Goal: Task Accomplishment & Management: Complete application form

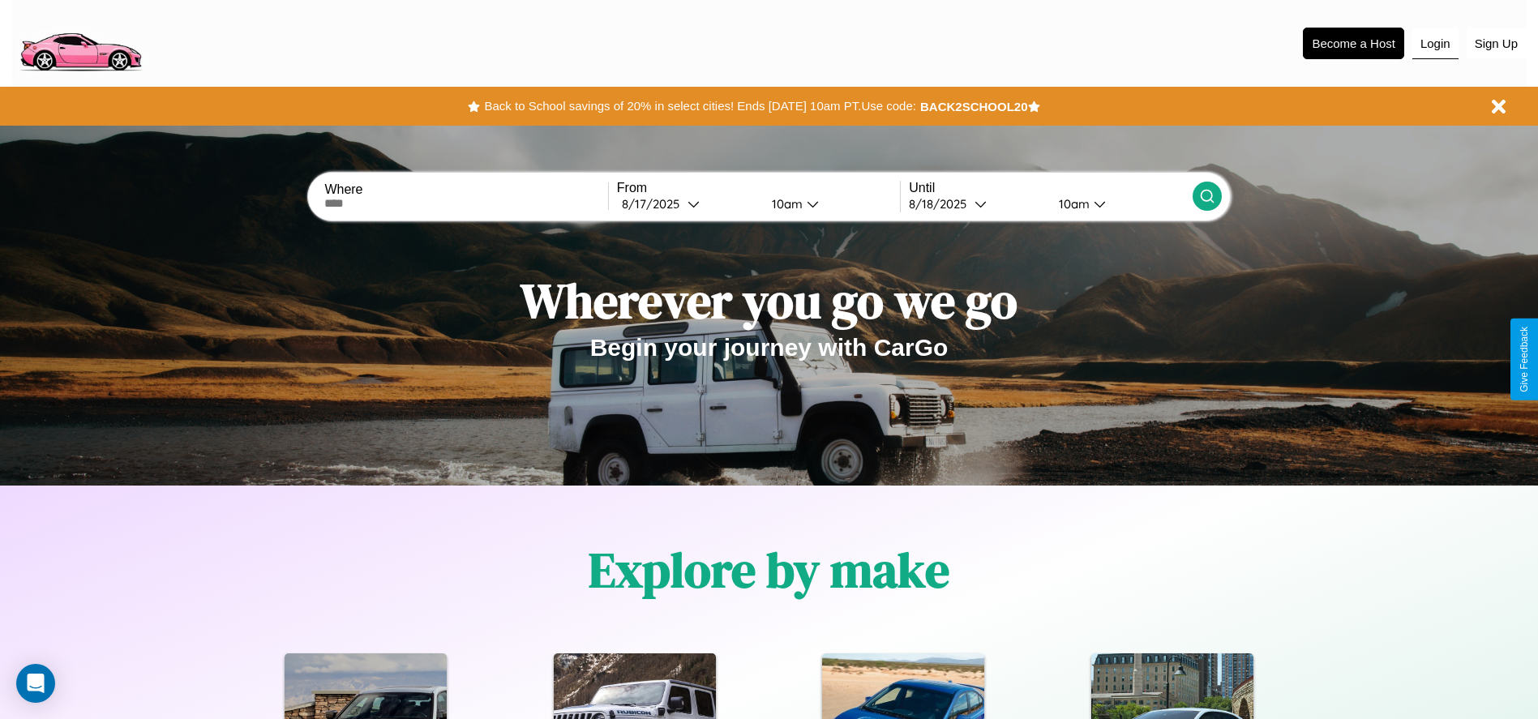
click at [1435, 43] on button "Login" at bounding box center [1435, 43] width 46 height 31
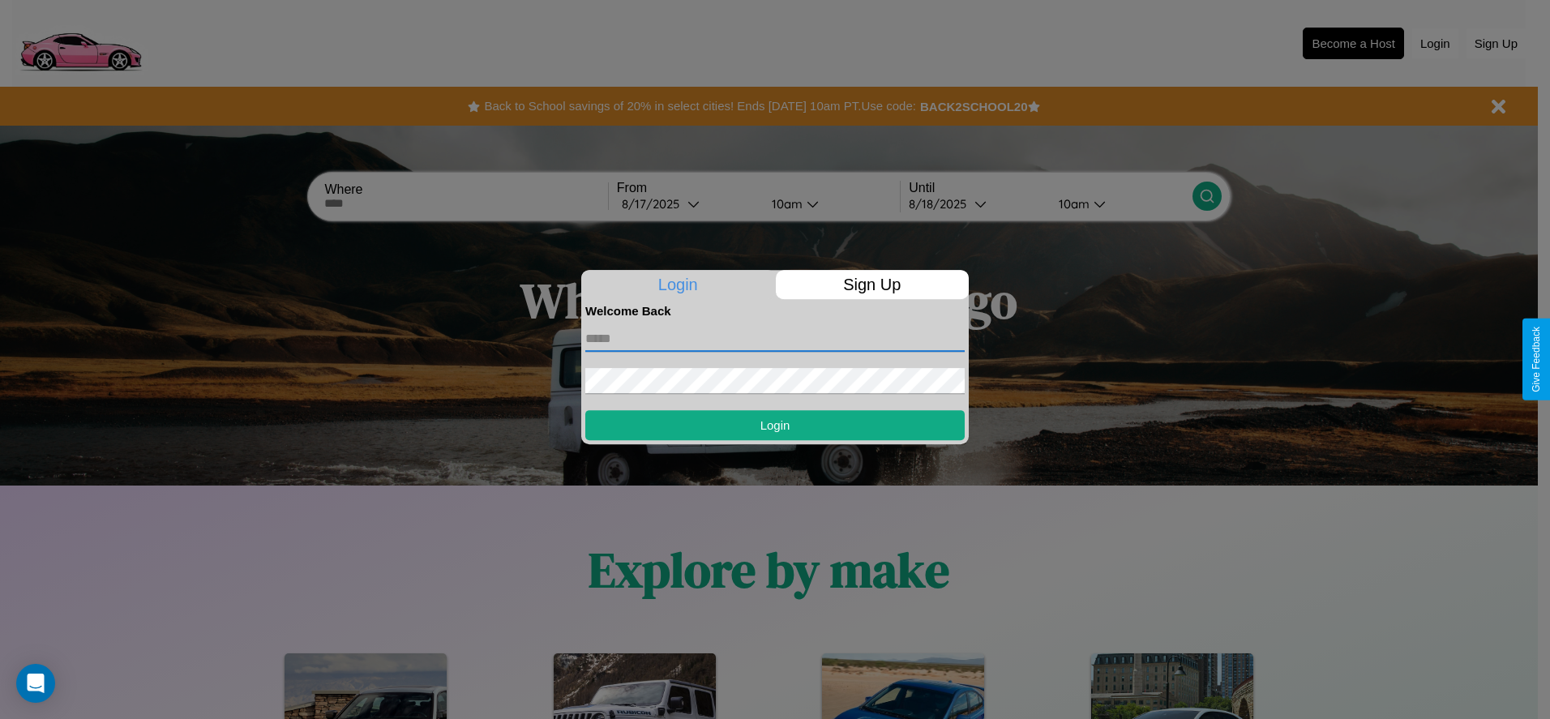
click at [775, 338] on input "text" at bounding box center [774, 339] width 379 height 26
type input "**********"
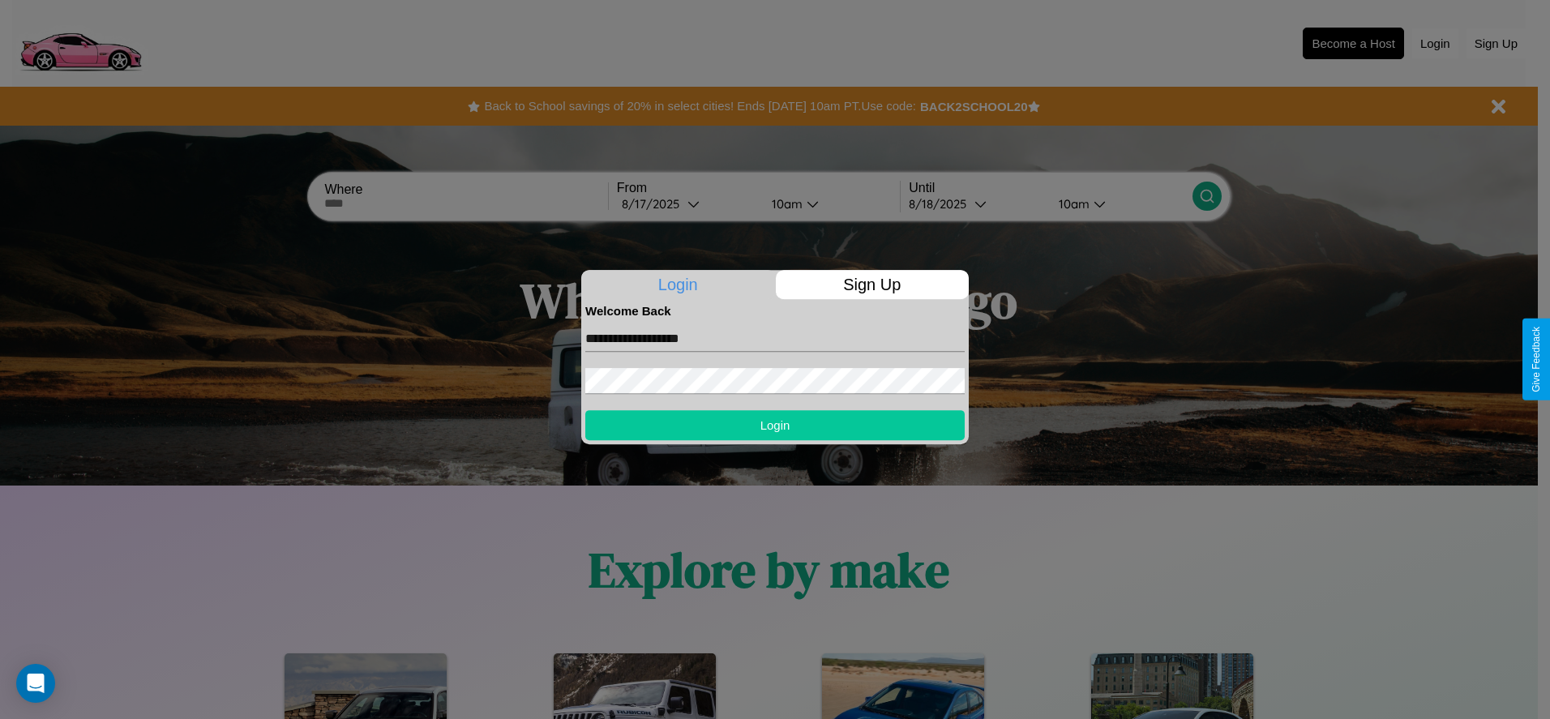
click at [775, 425] on button "Login" at bounding box center [774, 425] width 379 height 30
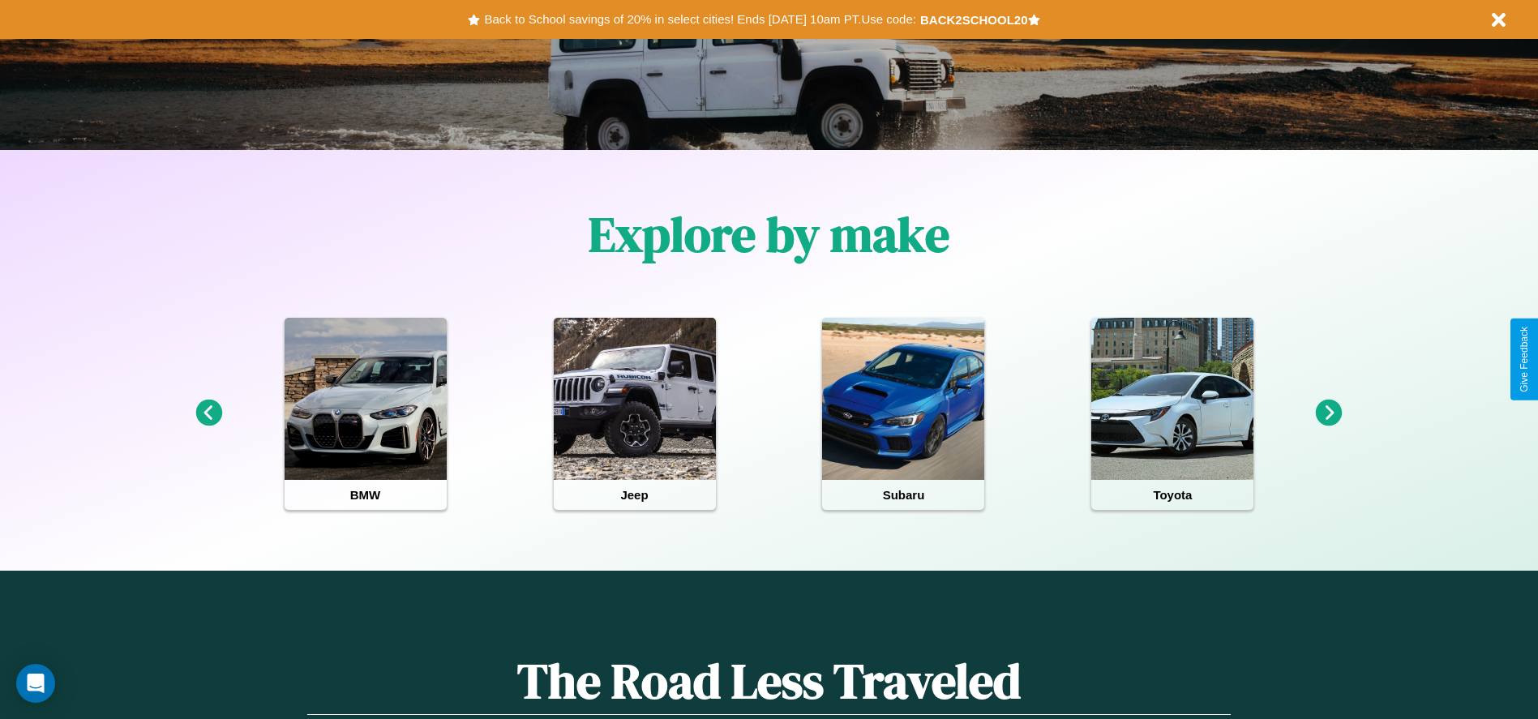
scroll to position [336, 0]
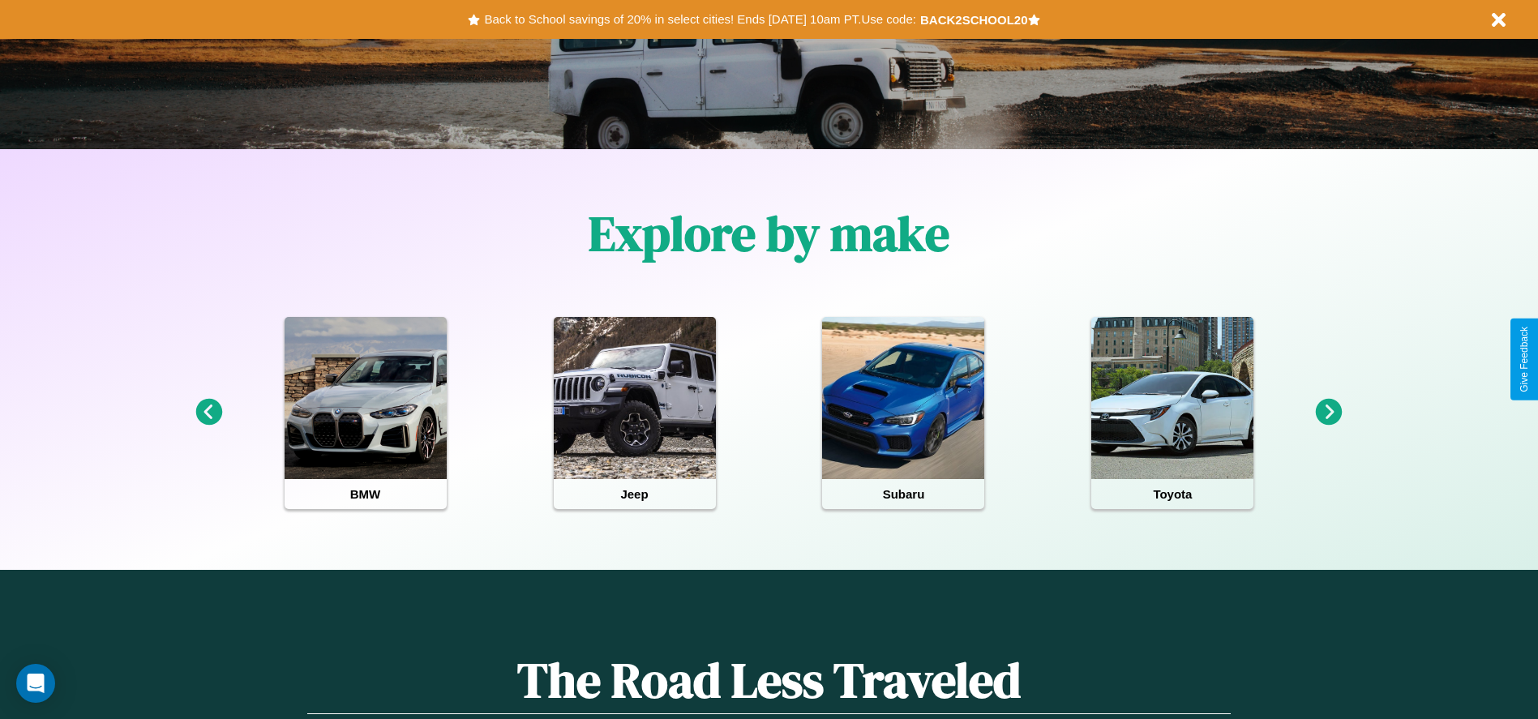
click at [1329, 413] on icon at bounding box center [1329, 412] width 27 height 27
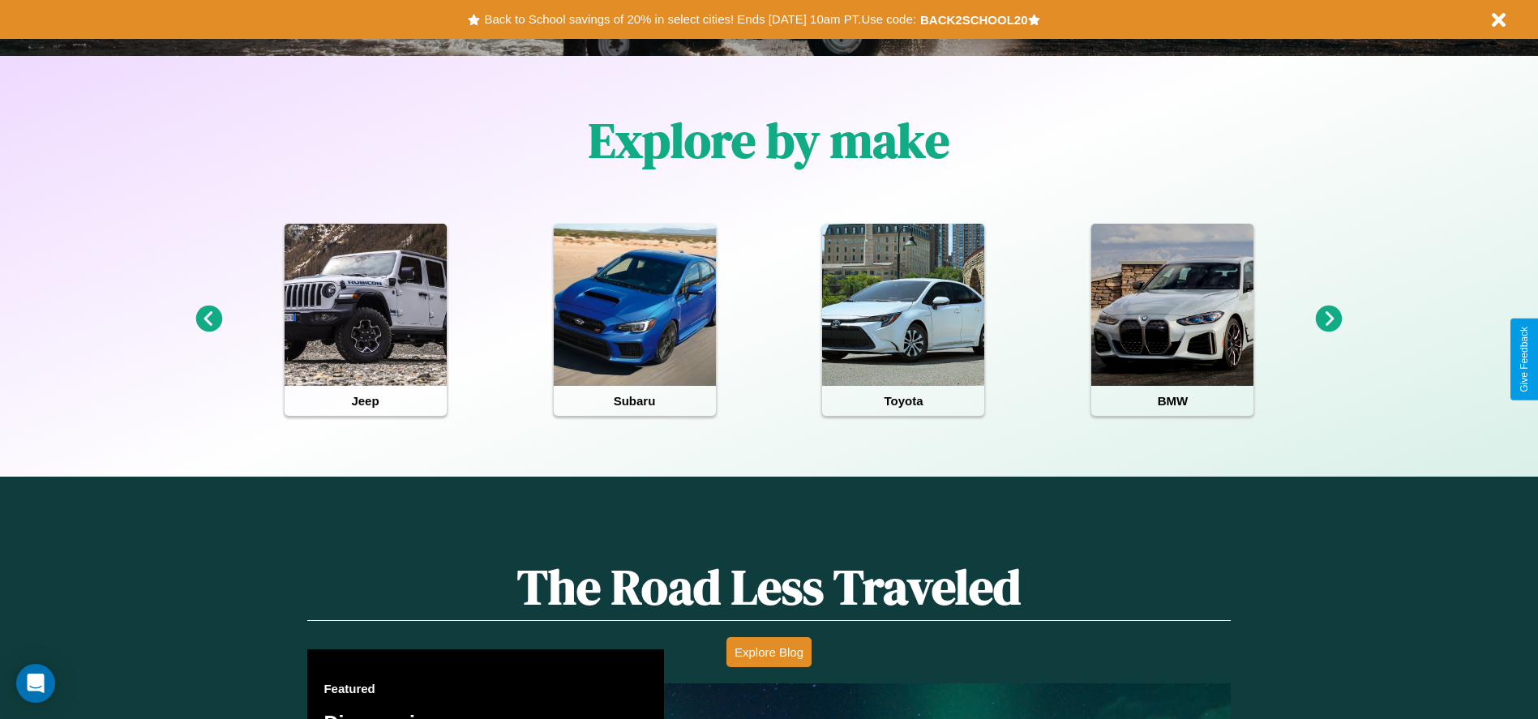
scroll to position [0, 0]
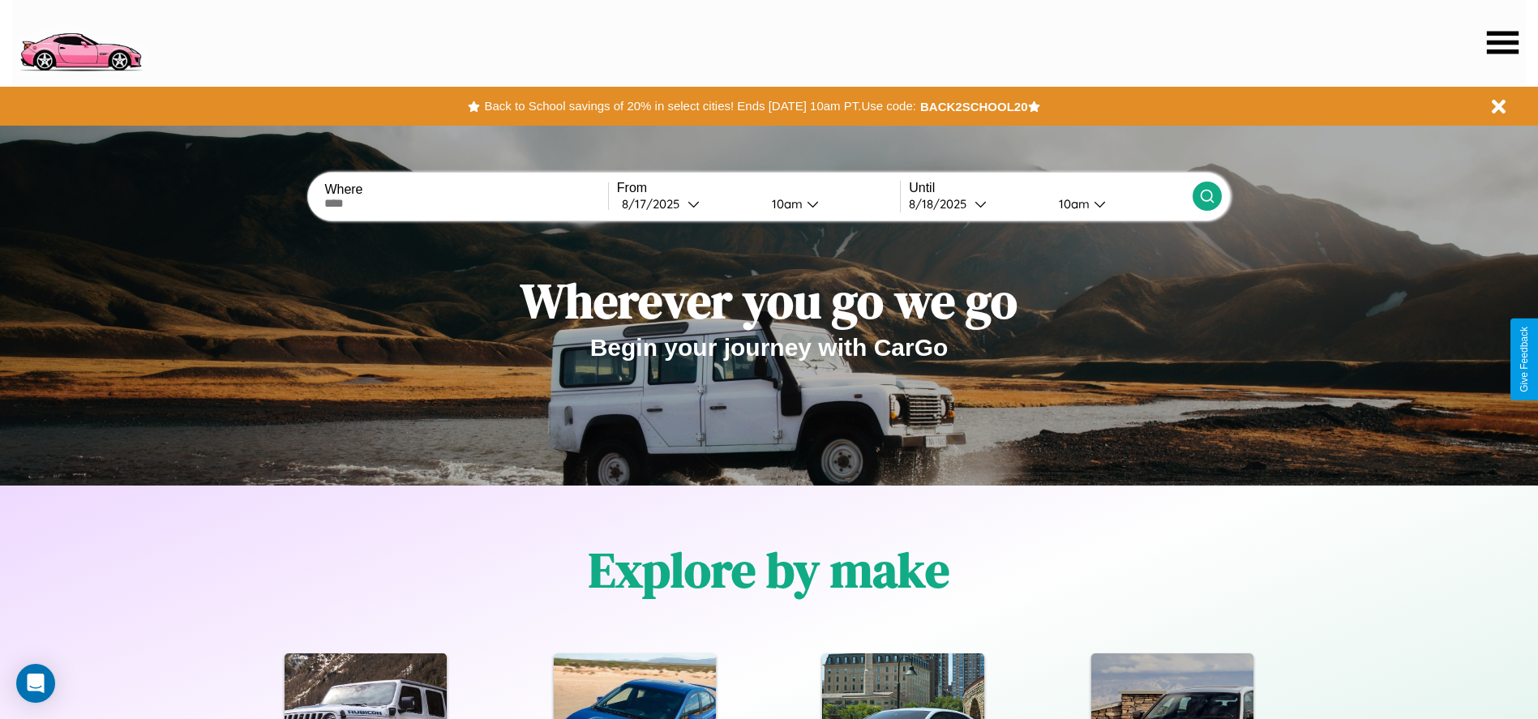
click at [1502, 42] on icon at bounding box center [1503, 42] width 32 height 23
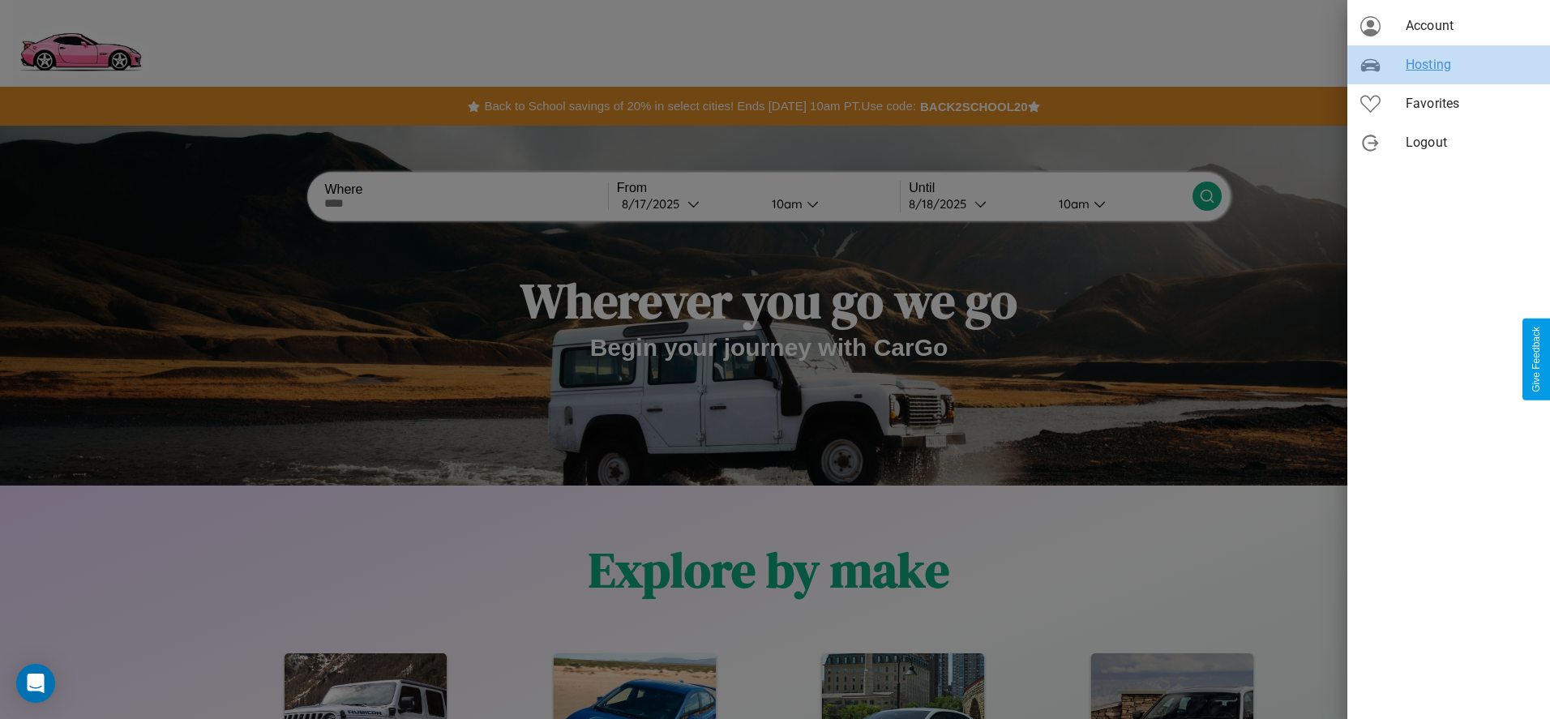
click at [1449, 65] on span "Hosting" at bounding box center [1471, 64] width 131 height 19
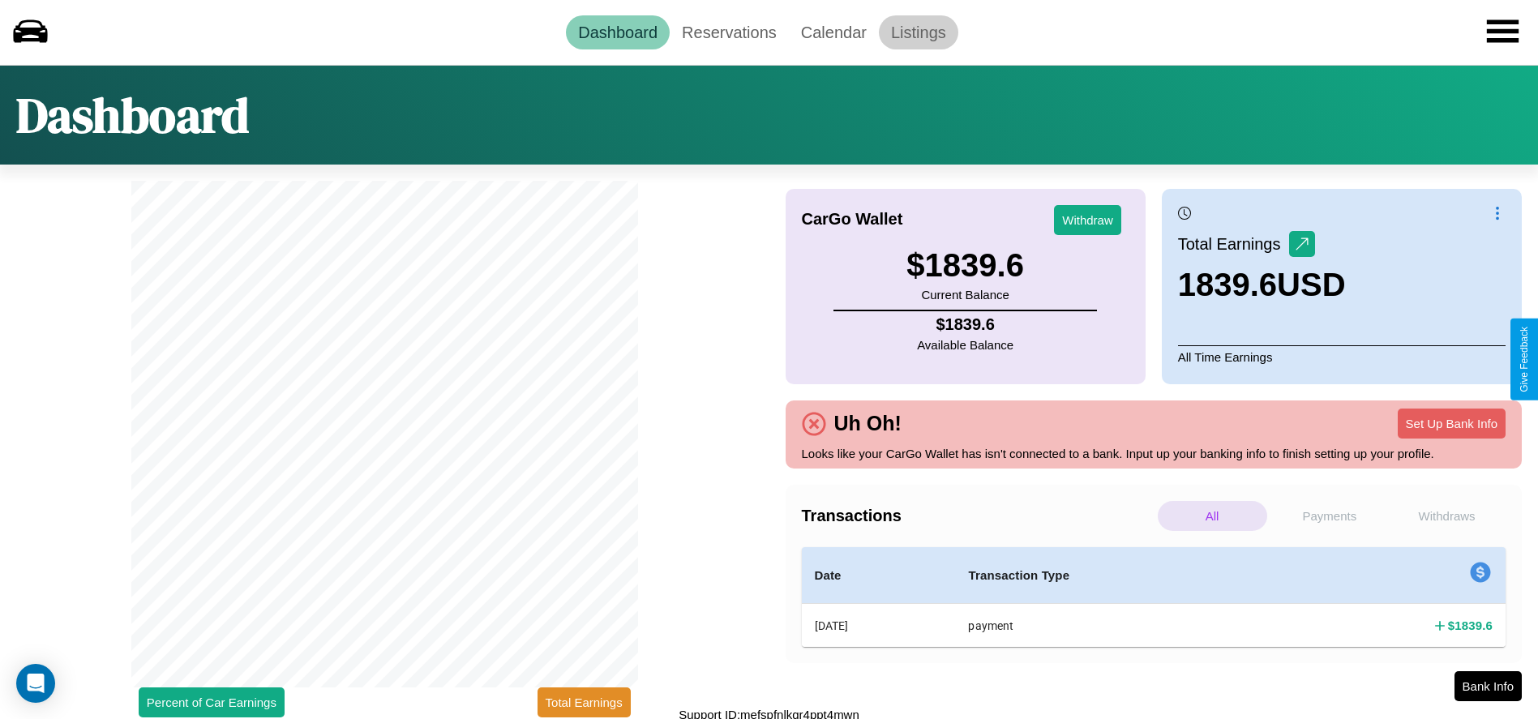
click at [918, 32] on link "Listings" at bounding box center [918, 32] width 79 height 34
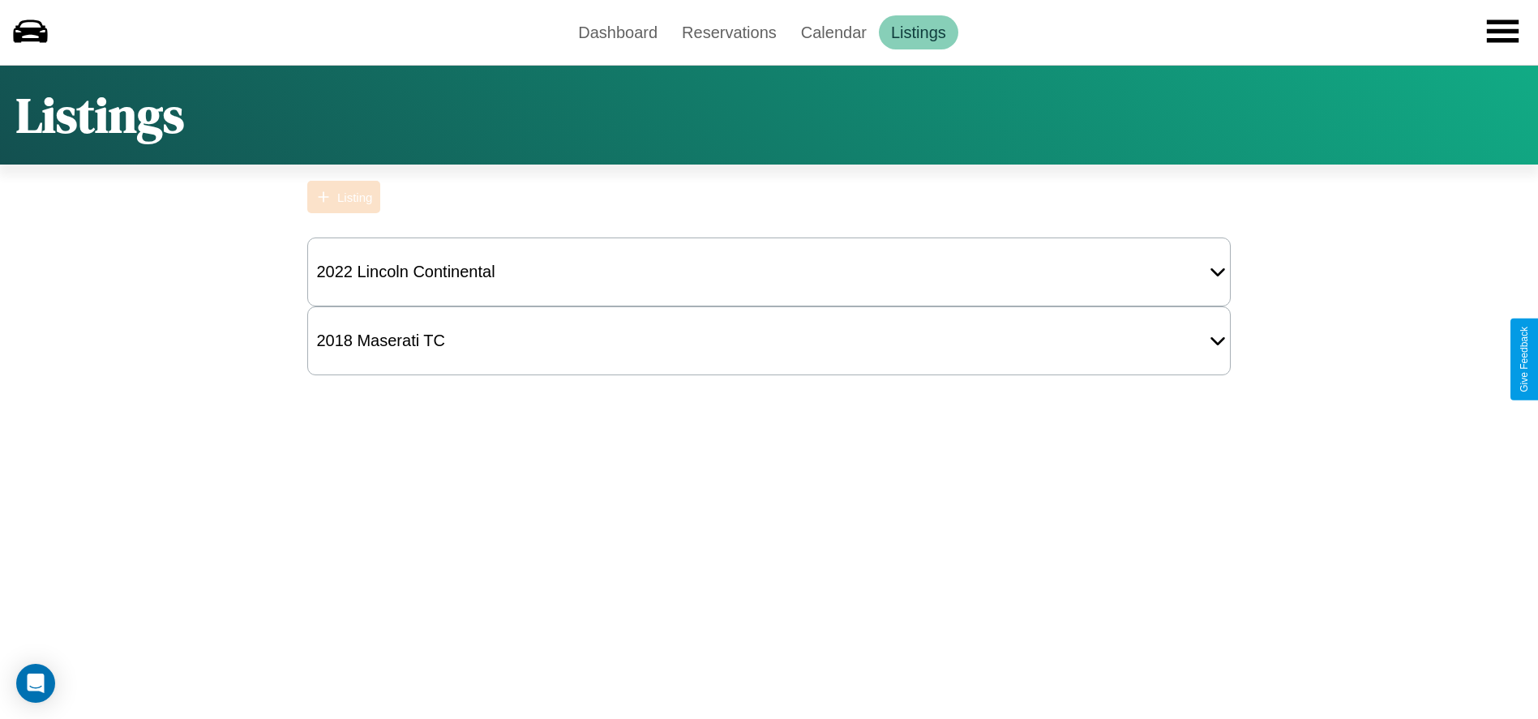
click at [344, 197] on div "Listing" at bounding box center [354, 198] width 35 height 14
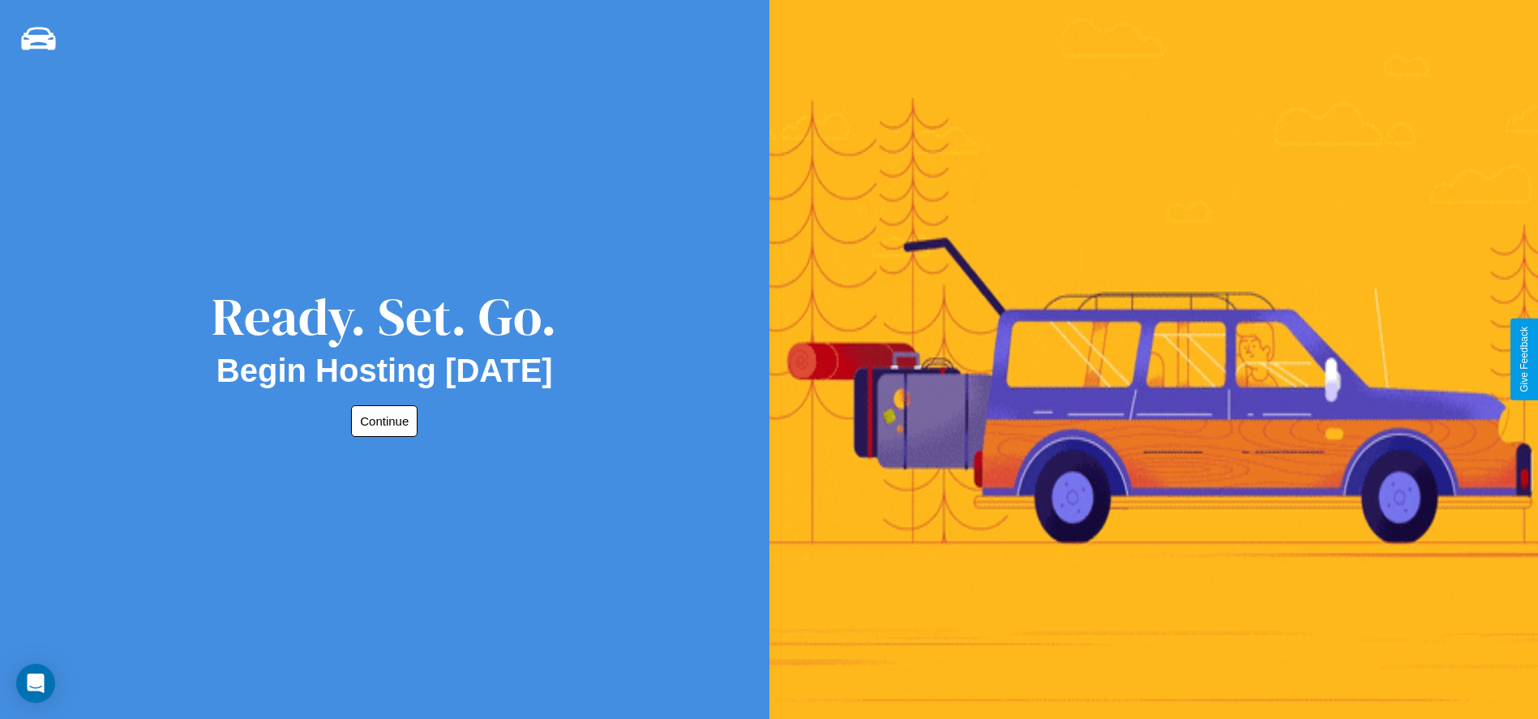
click at [381, 421] on button "Continue" at bounding box center [384, 421] width 66 height 32
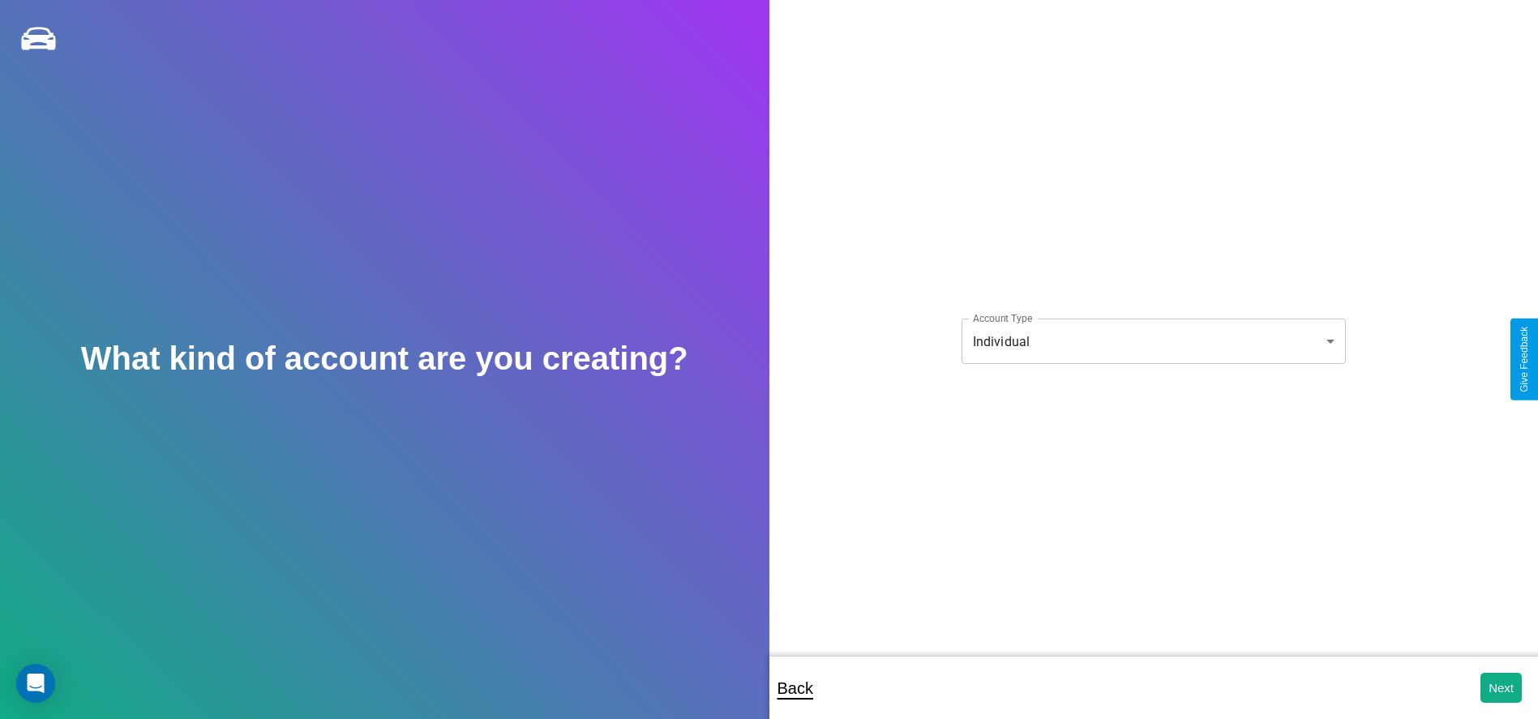
click at [1153, 341] on body "**********" at bounding box center [769, 370] width 1538 height 741
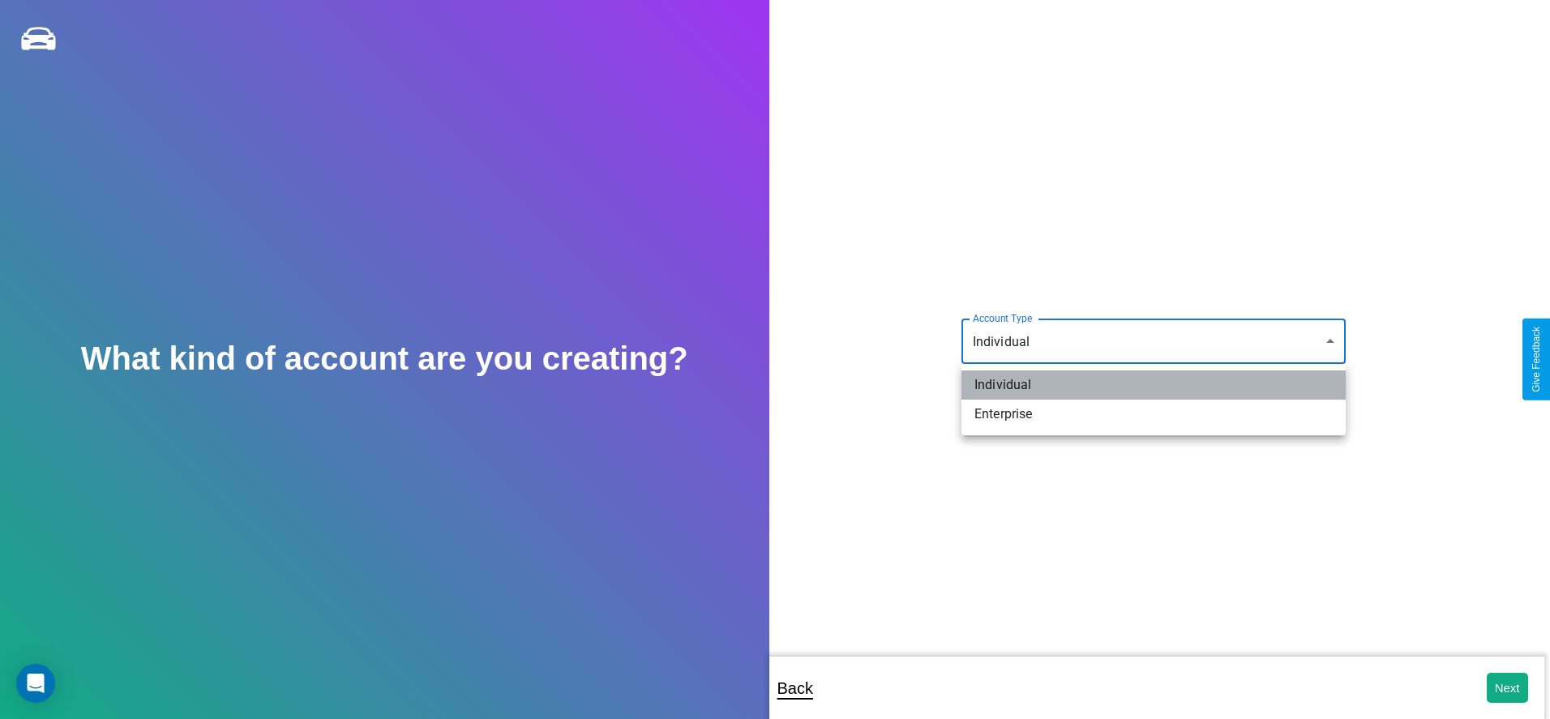
click at [1154, 385] on li "Individual" at bounding box center [1154, 385] width 384 height 29
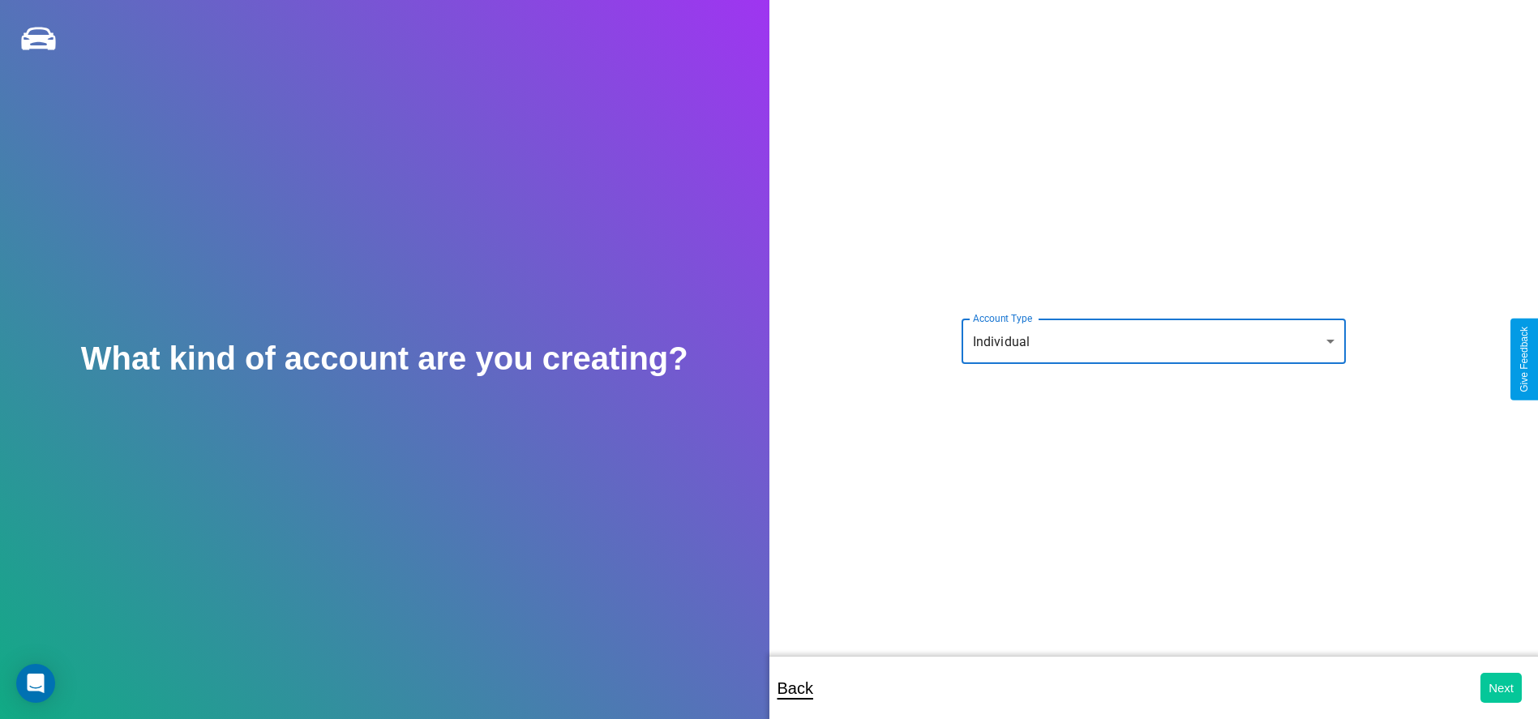
click at [1501, 688] on button "Next" at bounding box center [1500, 688] width 41 height 30
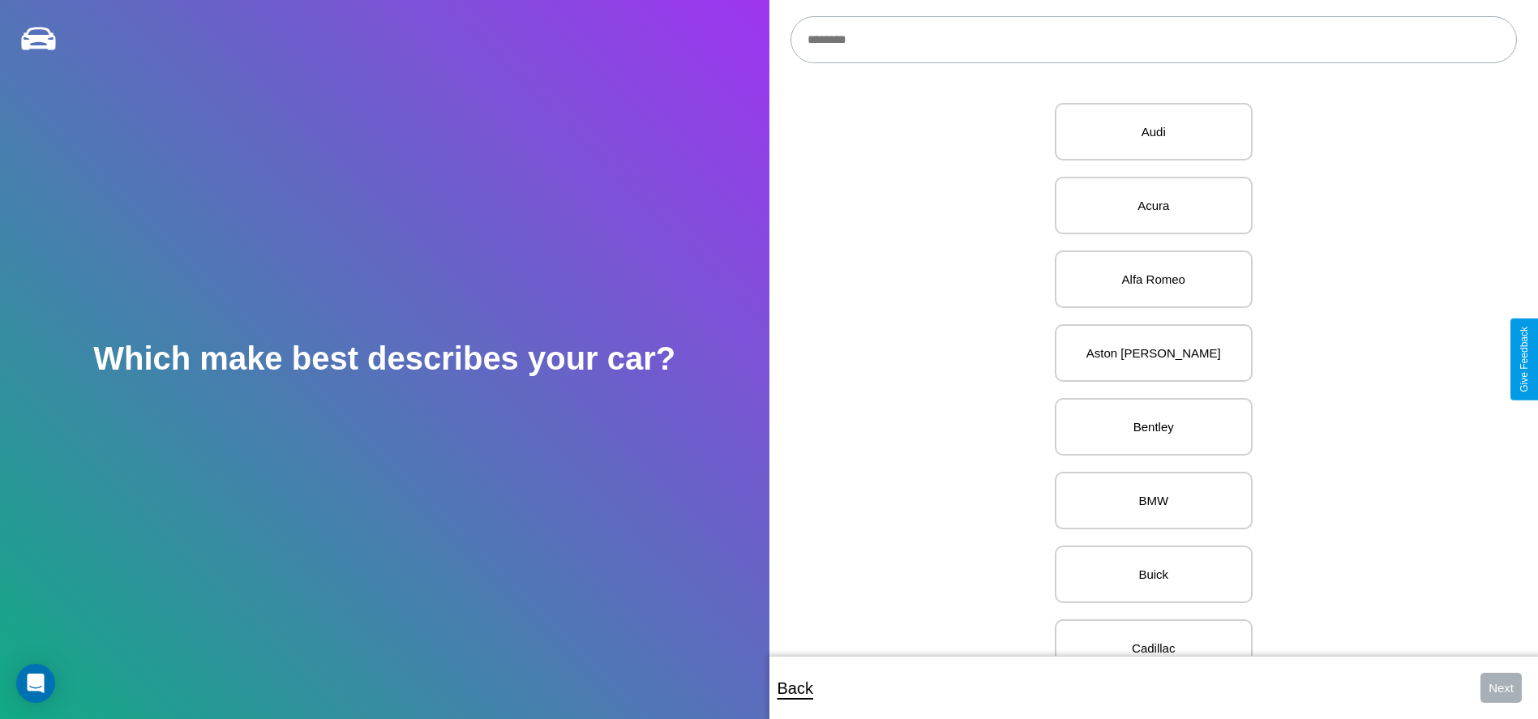
click at [1153, 40] on input "text" at bounding box center [1153, 39] width 726 height 47
type input "*****"
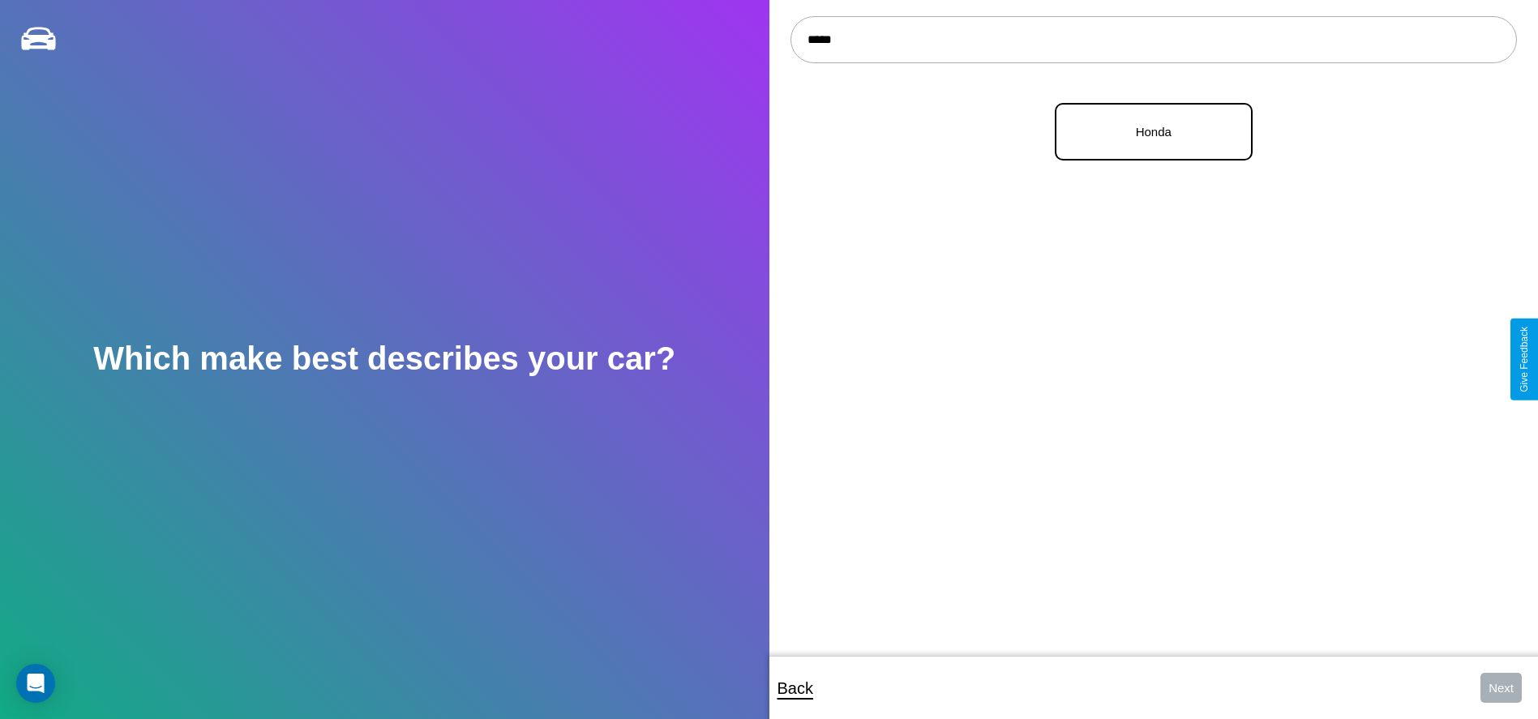
click at [1147, 132] on p "Honda" at bounding box center [1154, 132] width 162 height 22
click at [1501, 688] on button "Next" at bounding box center [1500, 688] width 41 height 30
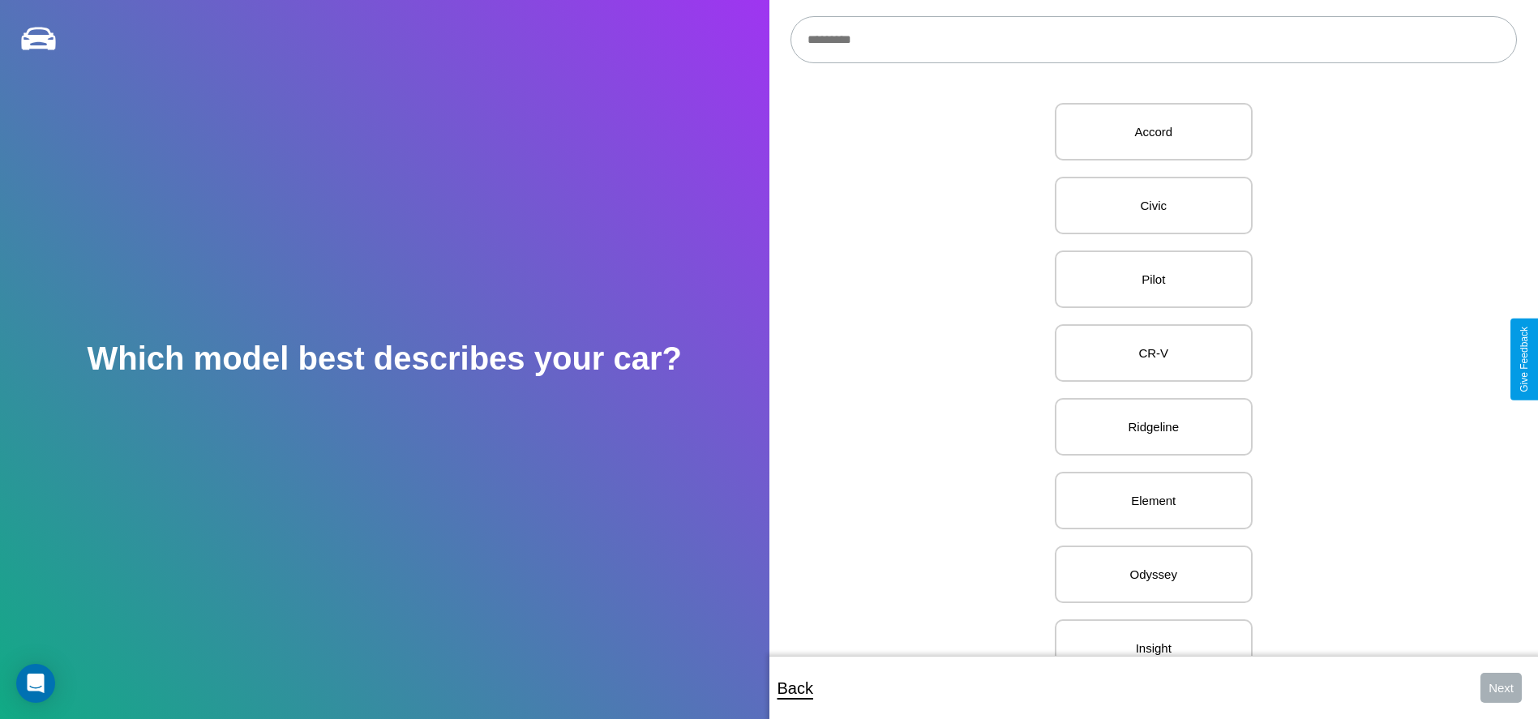
click at [1153, 40] on input "text" at bounding box center [1153, 39] width 726 height 47
type input "**********"
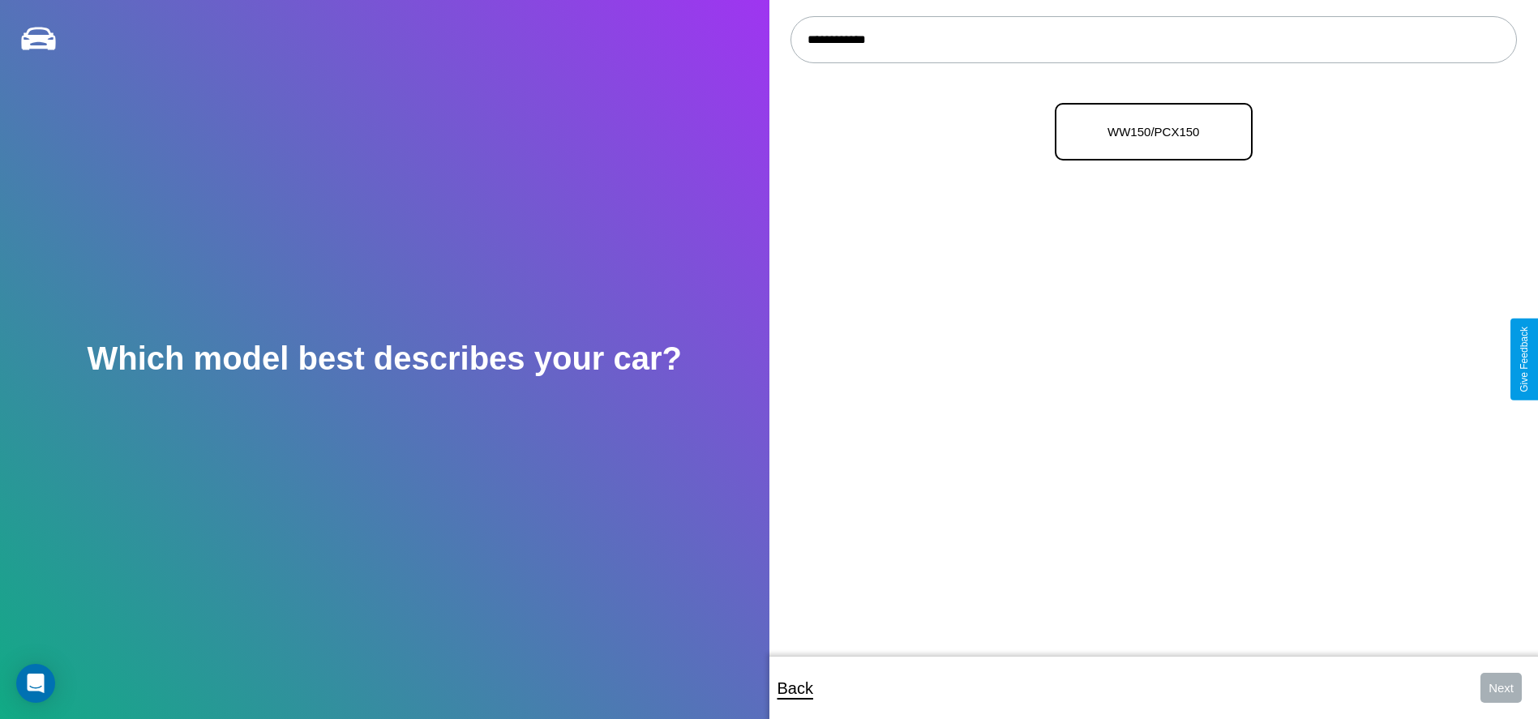
click at [1147, 132] on p "WW150/PCX150" at bounding box center [1154, 132] width 162 height 22
click at [1501, 688] on button "Next" at bounding box center [1500, 688] width 41 height 30
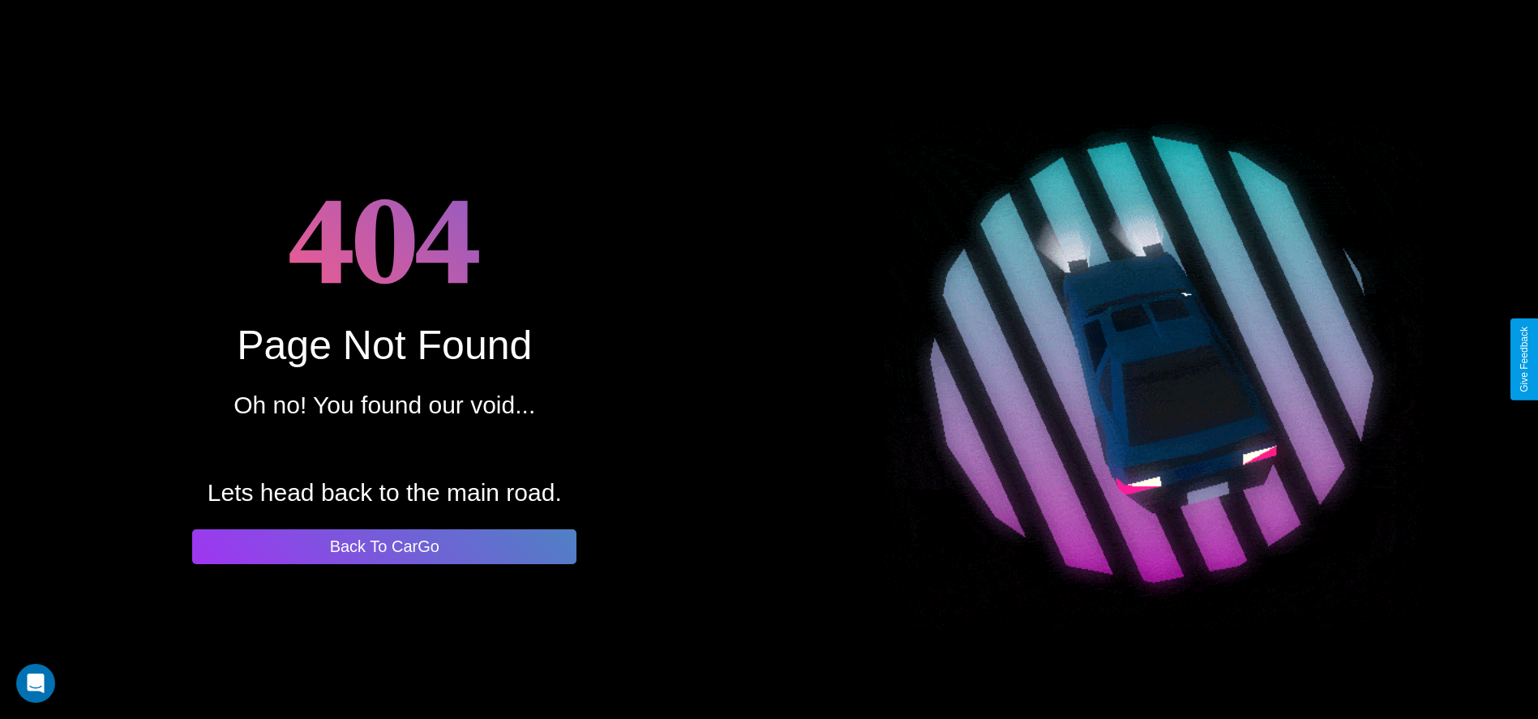
click at [384, 546] on button "Back To CarGo" at bounding box center [384, 546] width 384 height 35
